Goal: Task Accomplishment & Management: Manage account settings

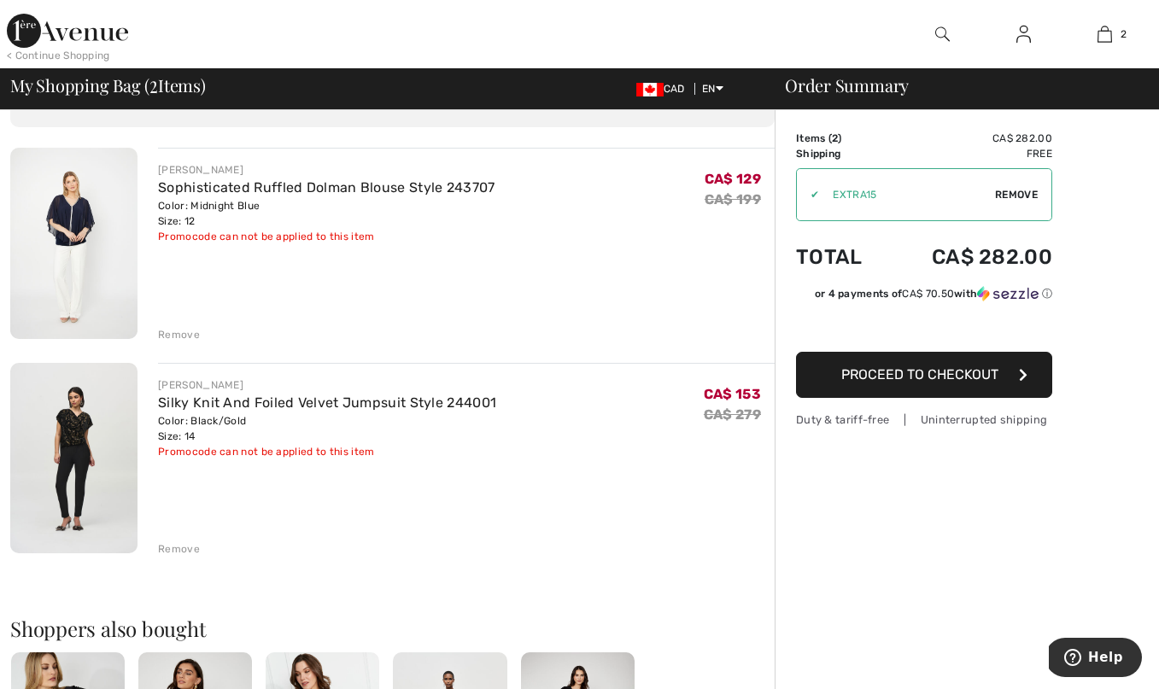
scroll to position [118, 0]
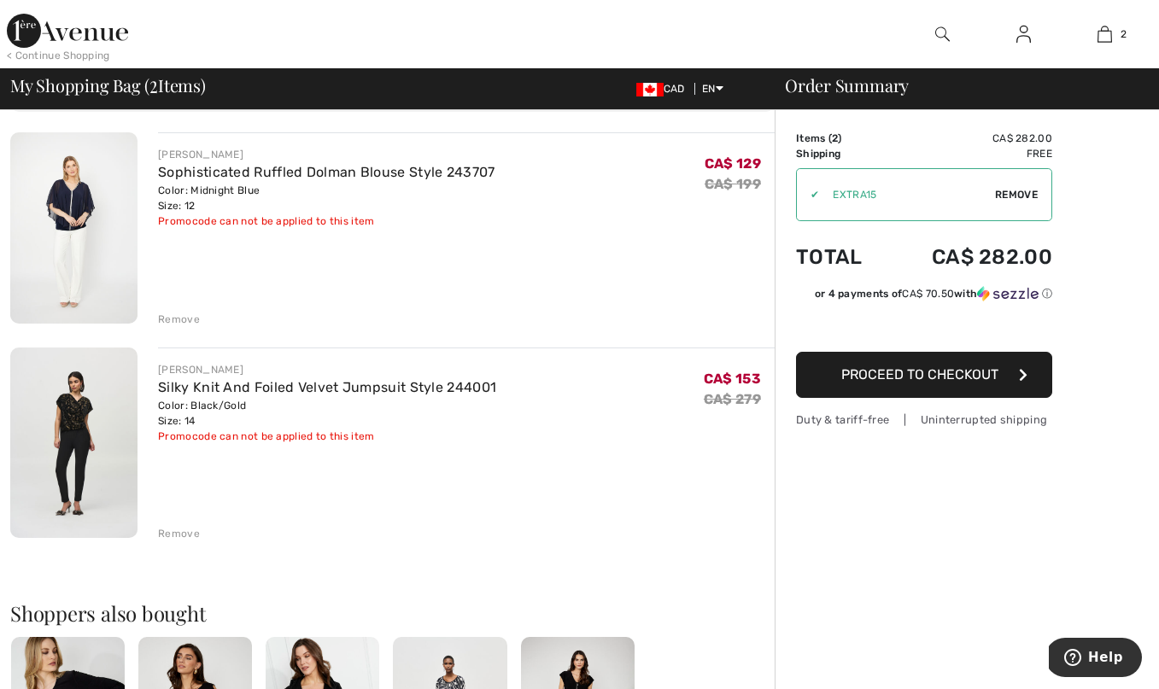
click at [1025, 33] on img at bounding box center [1023, 34] width 15 height 20
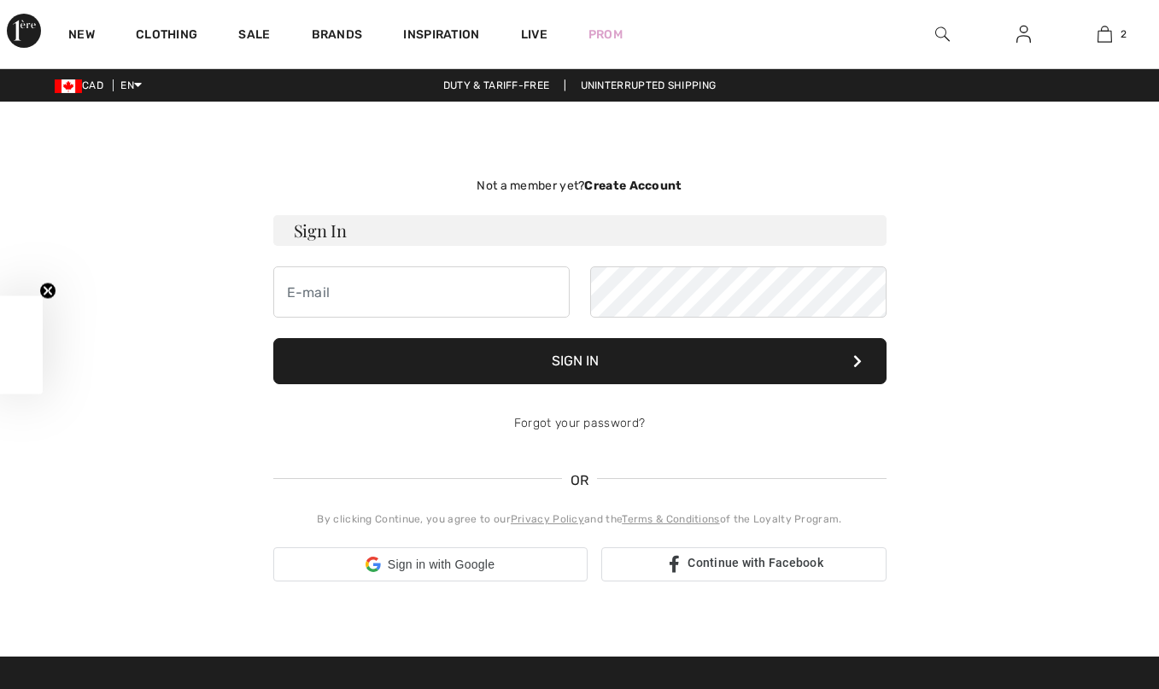
checkbox input "true"
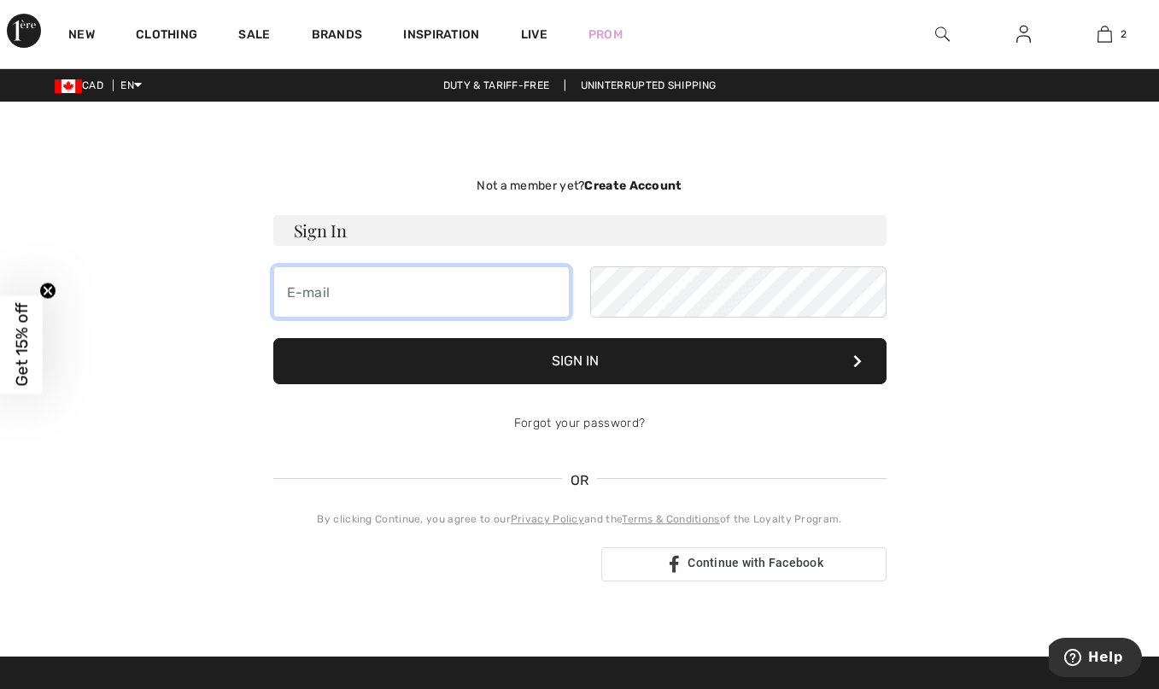
type input "westindian.food@gmail.com"
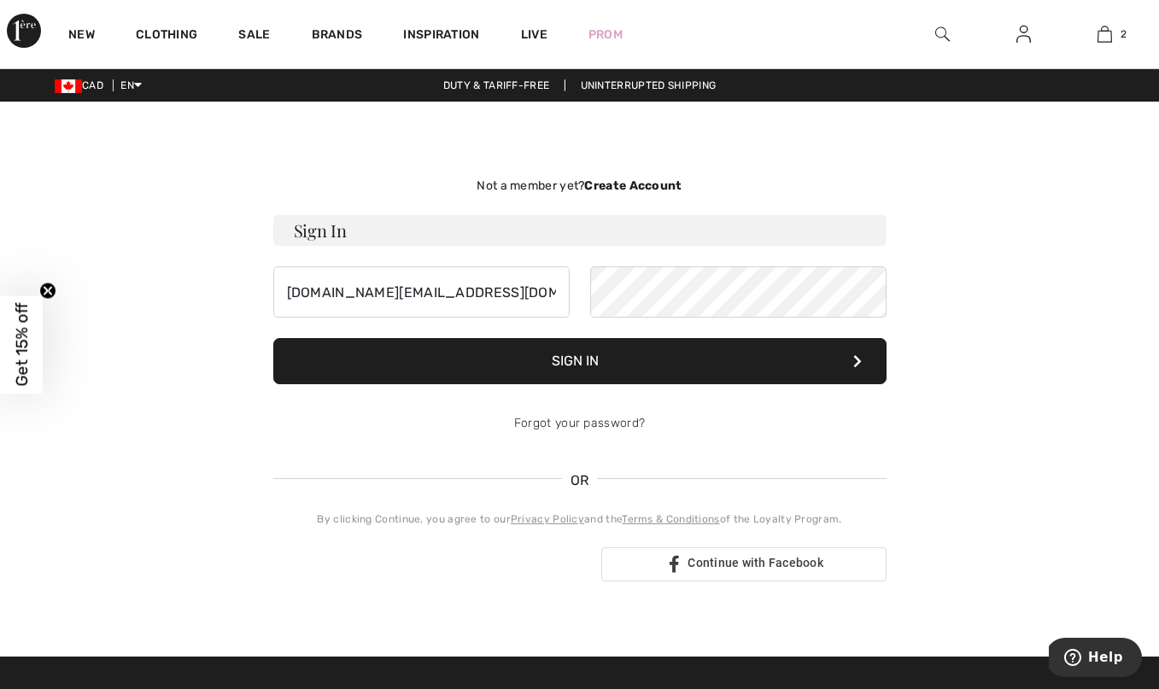
click at [590, 365] on button "Sign In" at bounding box center [579, 361] width 613 height 46
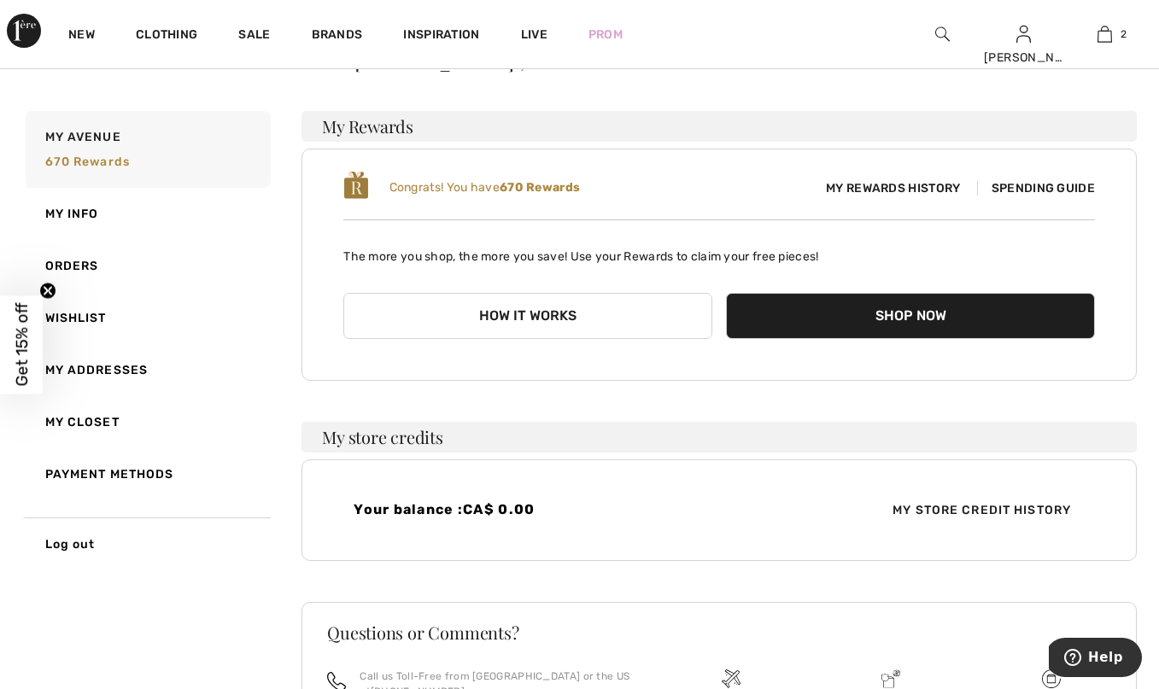
scroll to position [91, 0]
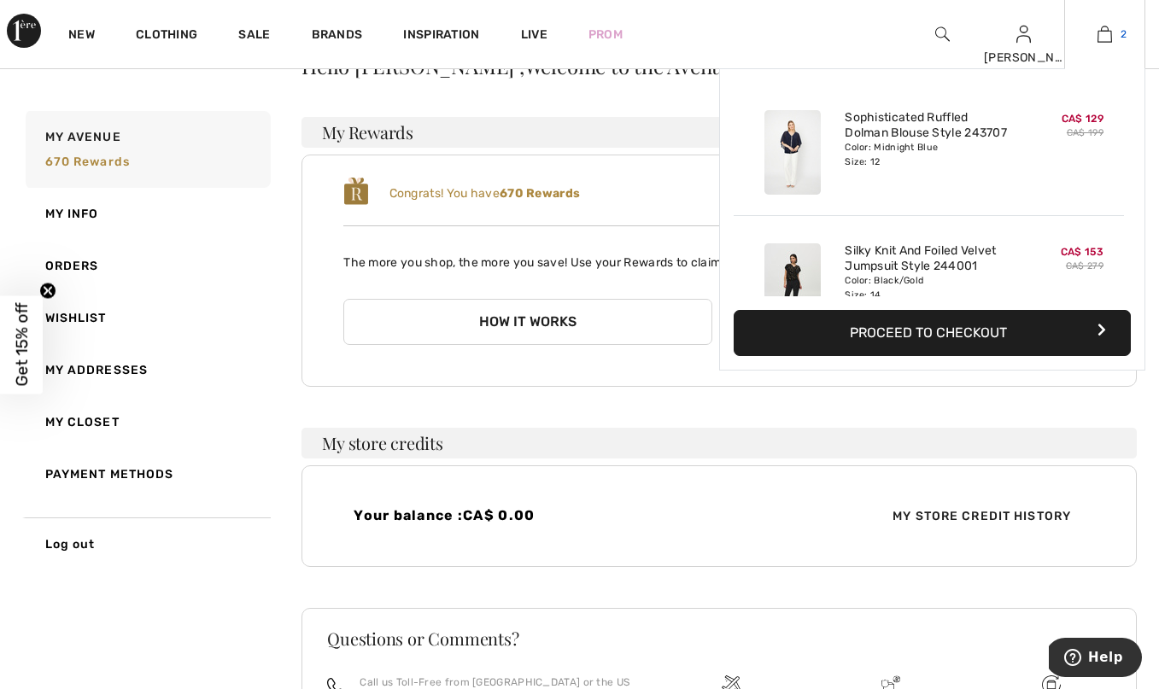
click at [1093, 30] on link "2" at bounding box center [1104, 34] width 79 height 20
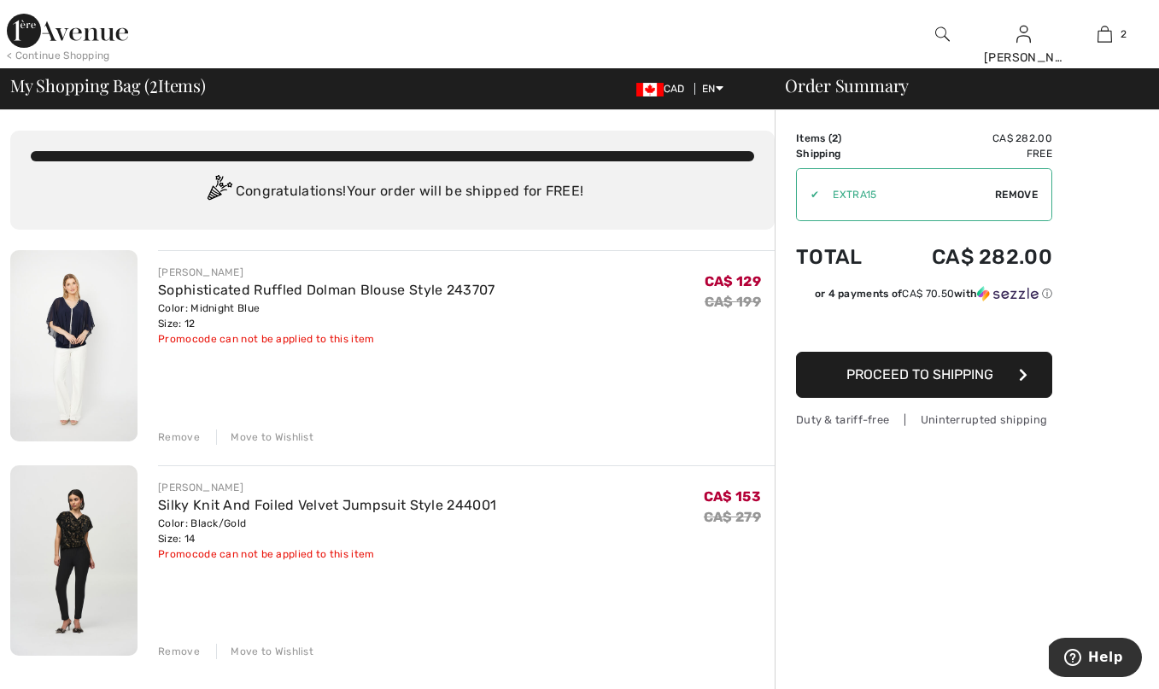
click at [280, 433] on div "Move to Wishlist" at bounding box center [264, 436] width 97 height 15
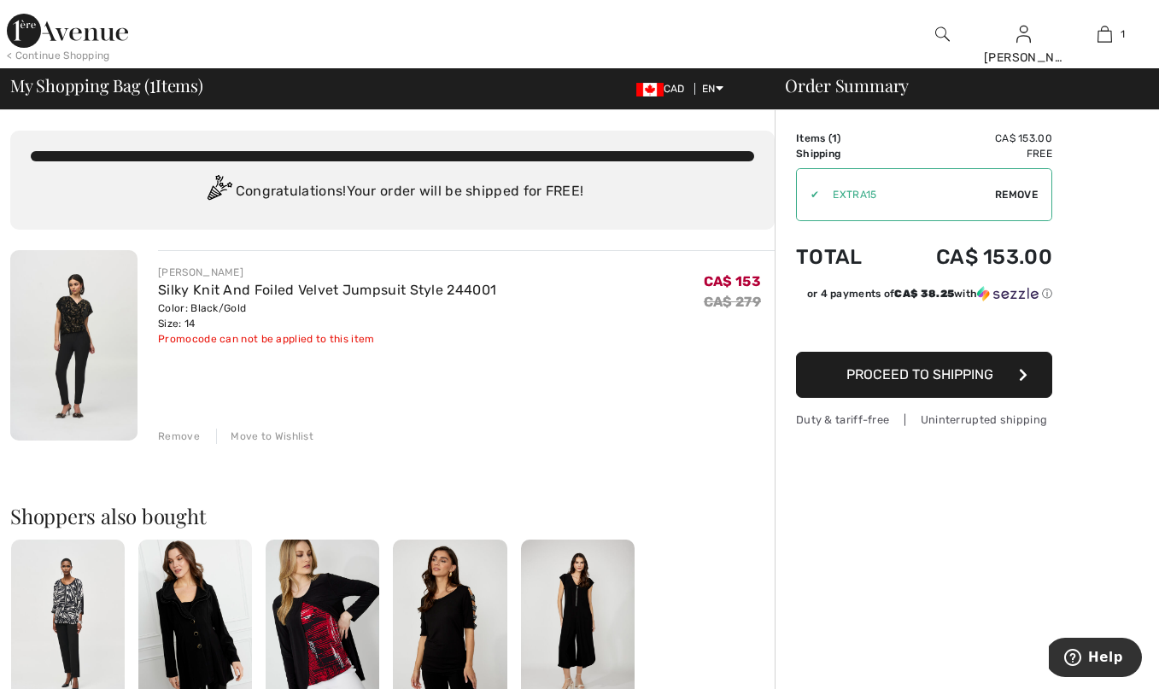
click at [285, 432] on div "Move to Wishlist" at bounding box center [264, 436] width 97 height 15
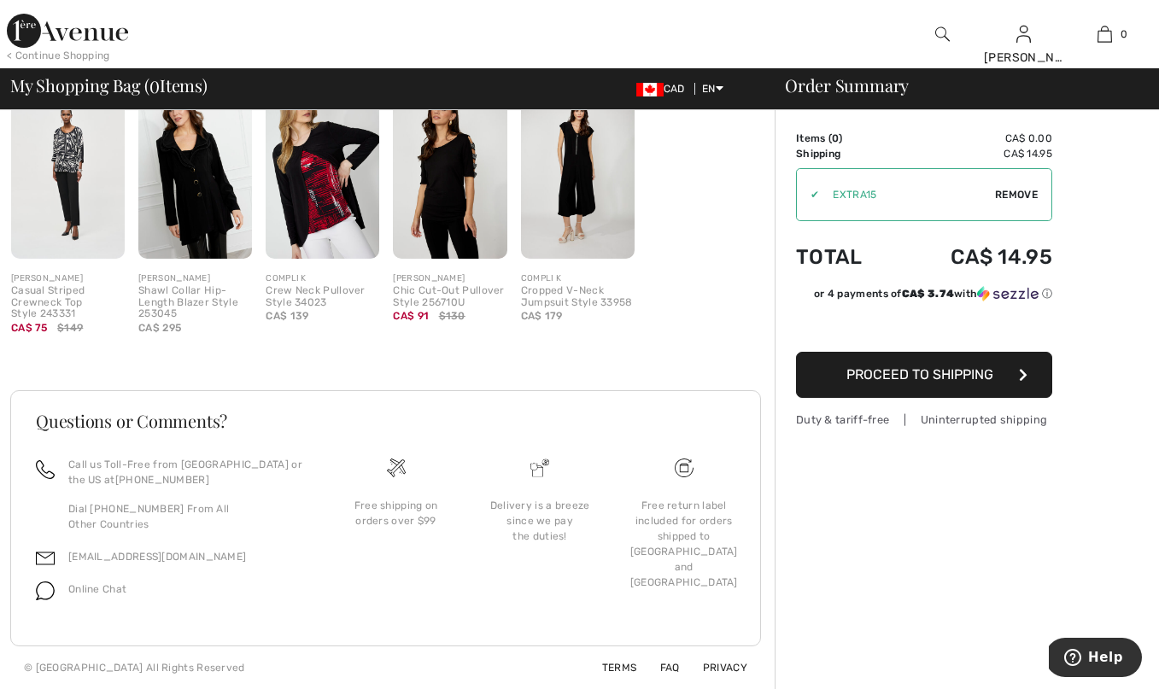
scroll to position [438, 0]
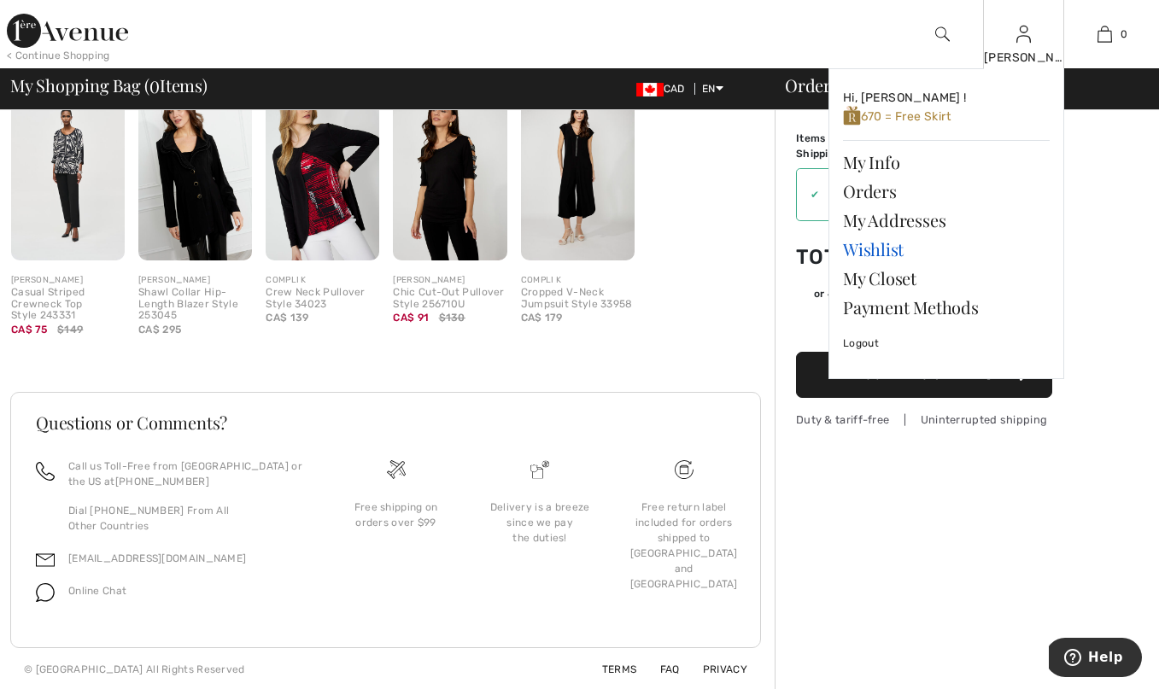
click at [897, 245] on link "Wishlist" at bounding box center [946, 249] width 207 height 29
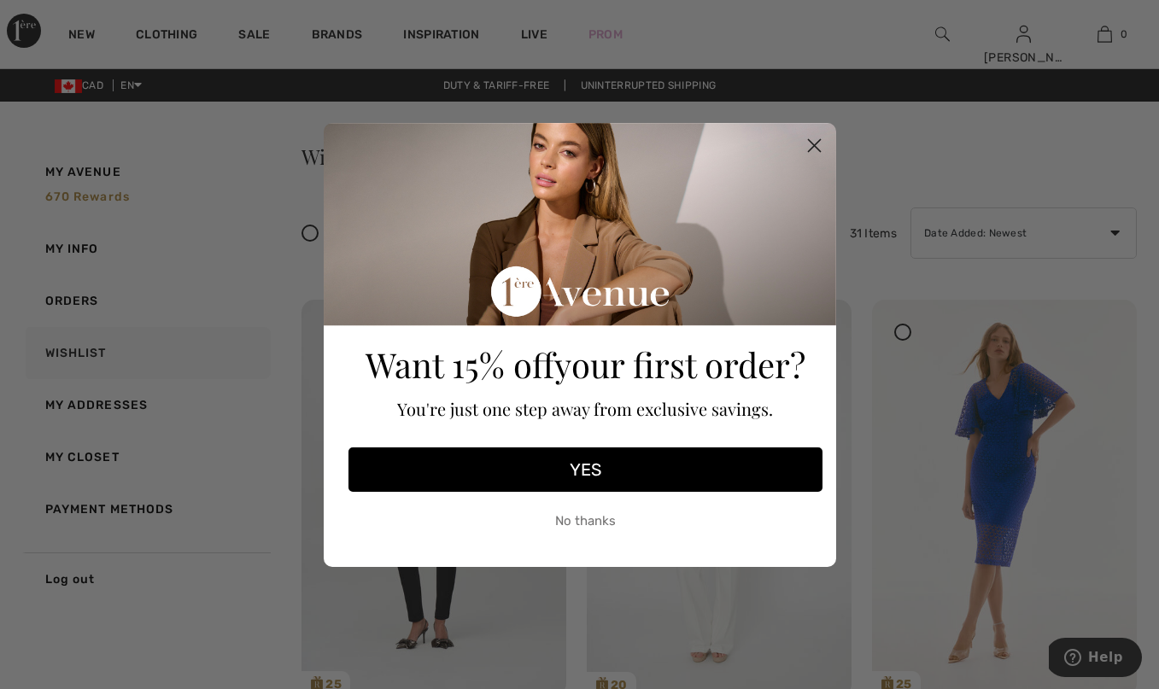
click at [817, 144] on circle "Close dialog" at bounding box center [813, 145] width 28 height 28
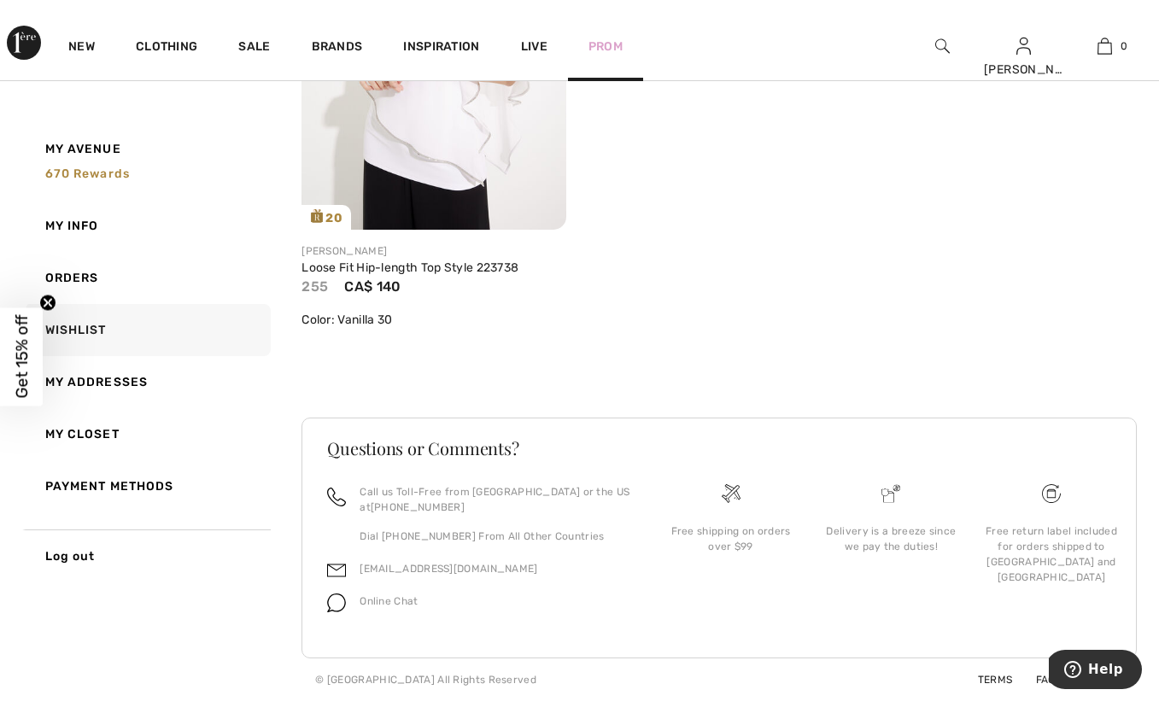
scroll to position [5978, 0]
